Goal: Task Accomplishment & Management: Use online tool/utility

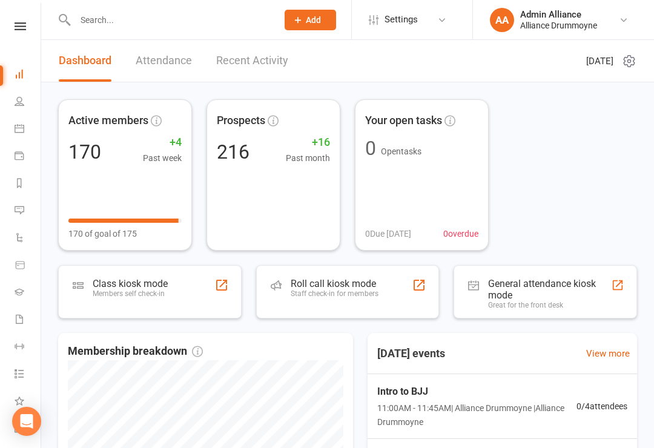
click at [133, 307] on div "Class kiosk mode Members self check-in" at bounding box center [130, 293] width 75 height 31
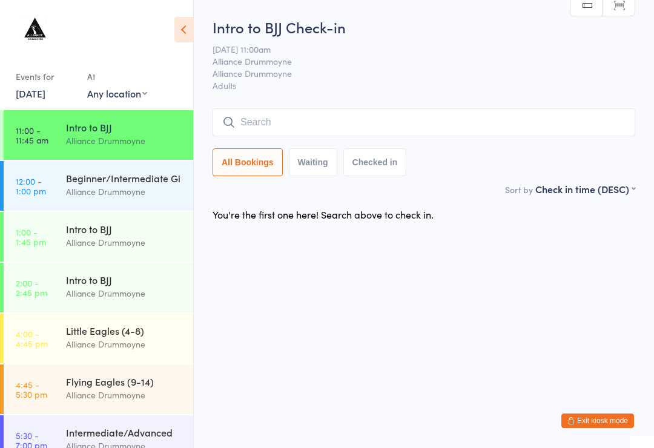
click at [70, 192] on div "Alliance Drummoyne" at bounding box center [124, 192] width 117 height 14
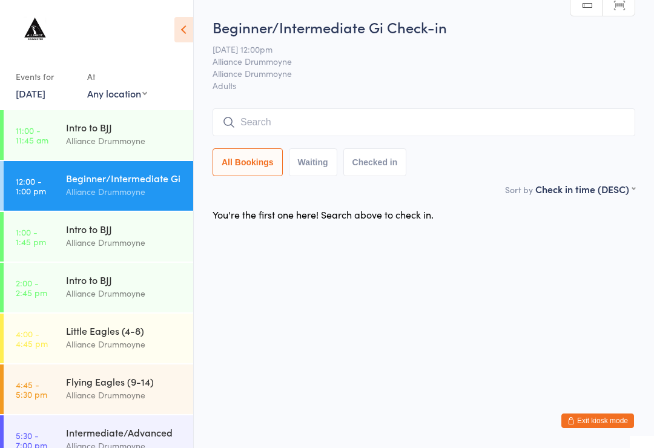
click at [412, 133] on input "search" at bounding box center [423, 122] width 422 height 28
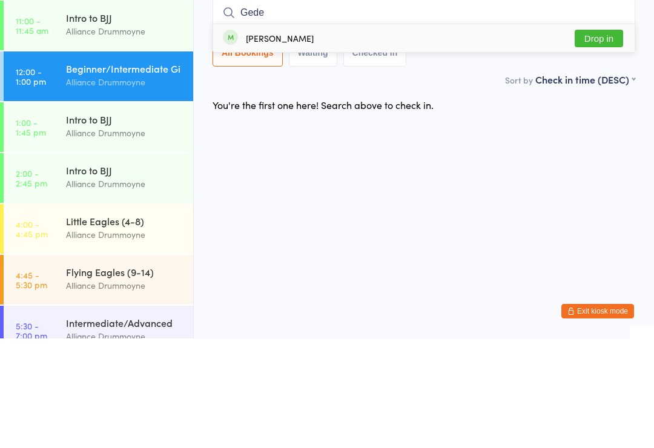
type input "Gede"
click at [617, 139] on button "Drop in" at bounding box center [598, 148] width 48 height 18
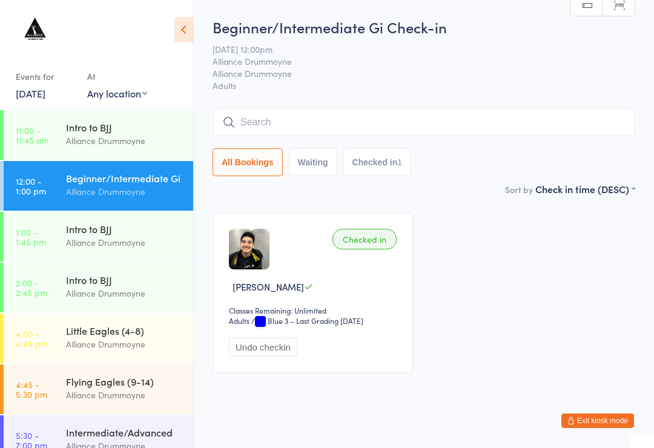
click at [315, 130] on input "search" at bounding box center [423, 122] width 422 height 28
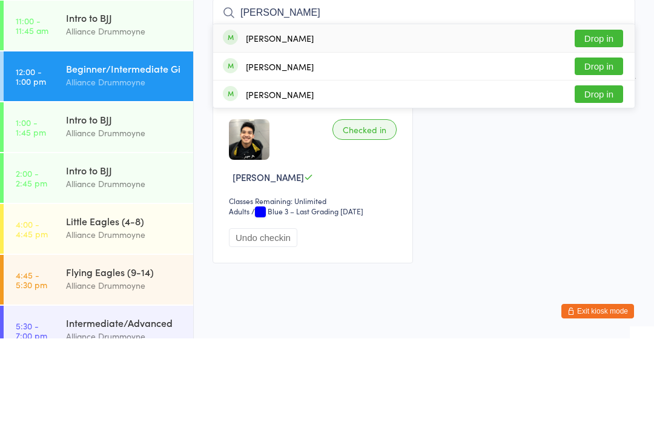
type input "[PERSON_NAME]"
click at [285, 143] on div "[PERSON_NAME]" at bounding box center [280, 148] width 68 height 10
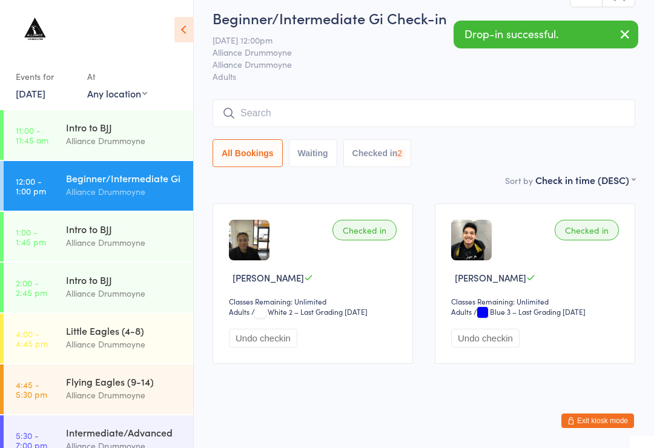
click at [258, 100] on input "search" at bounding box center [423, 113] width 422 height 28
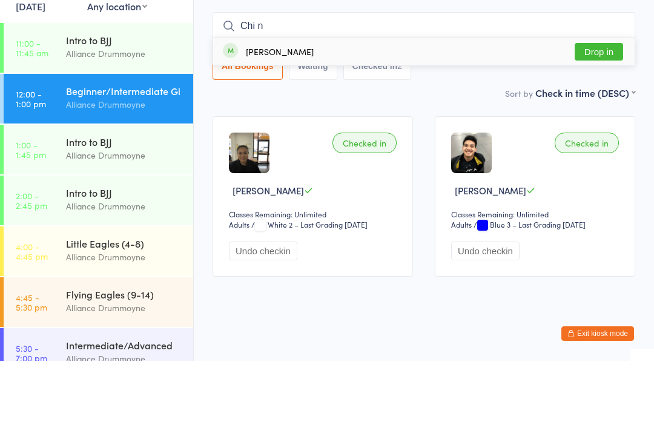
type input "Chi n"
click at [240, 132] on div "[PERSON_NAME]" at bounding box center [268, 138] width 91 height 13
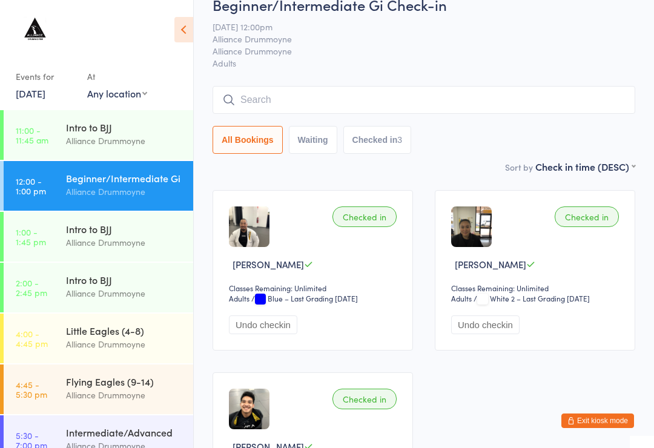
click at [467, 96] on input "search" at bounding box center [423, 100] width 422 height 28
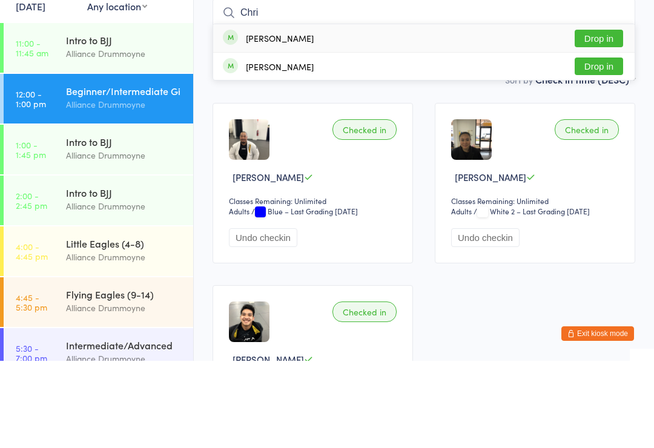
type input "Chri"
click at [599, 145] on button "Drop in" at bounding box center [598, 154] width 48 height 18
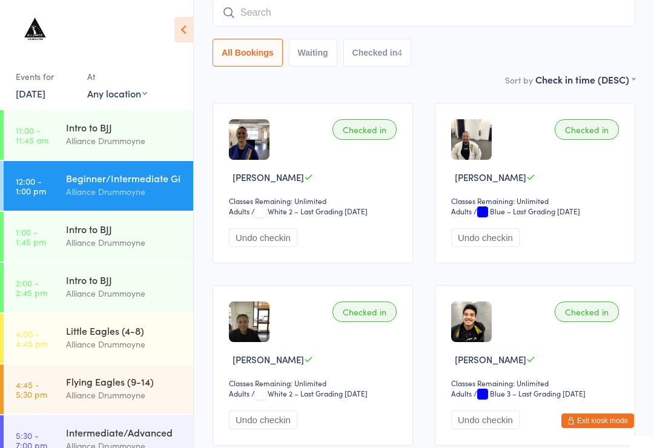
click at [519, 12] on input "search" at bounding box center [423, 13] width 422 height 28
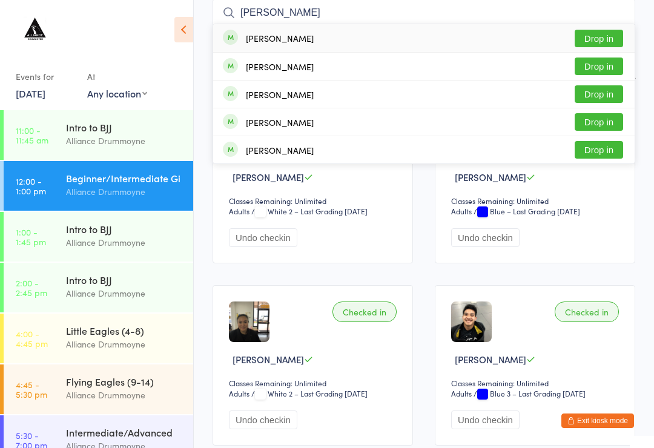
type input "[PERSON_NAME]"
click at [596, 42] on button "Drop in" at bounding box center [598, 39] width 48 height 18
